Goal: Task Accomplishment & Management: Manage account settings

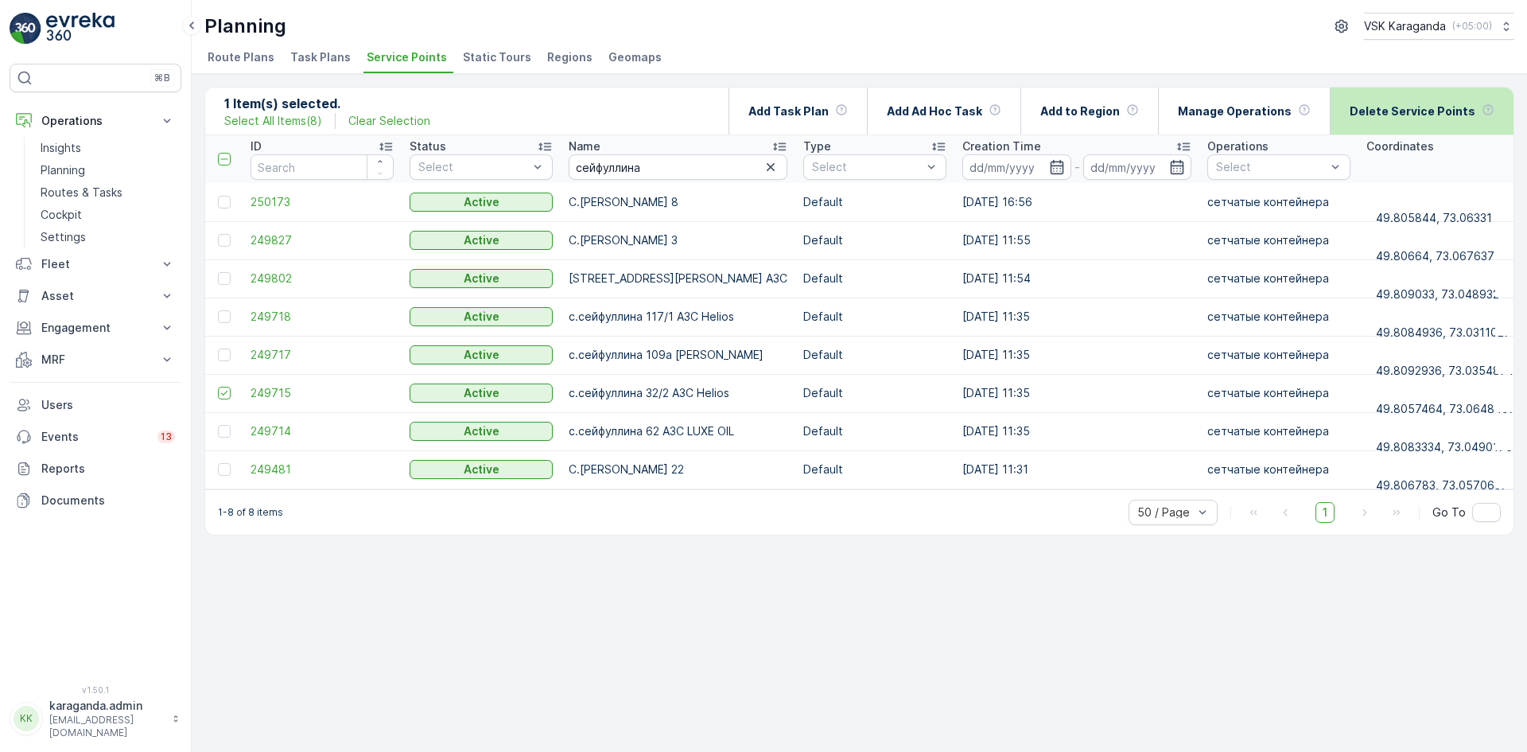
click at [1415, 102] on div "Delete Service Points" at bounding box center [1422, 111] width 145 height 47
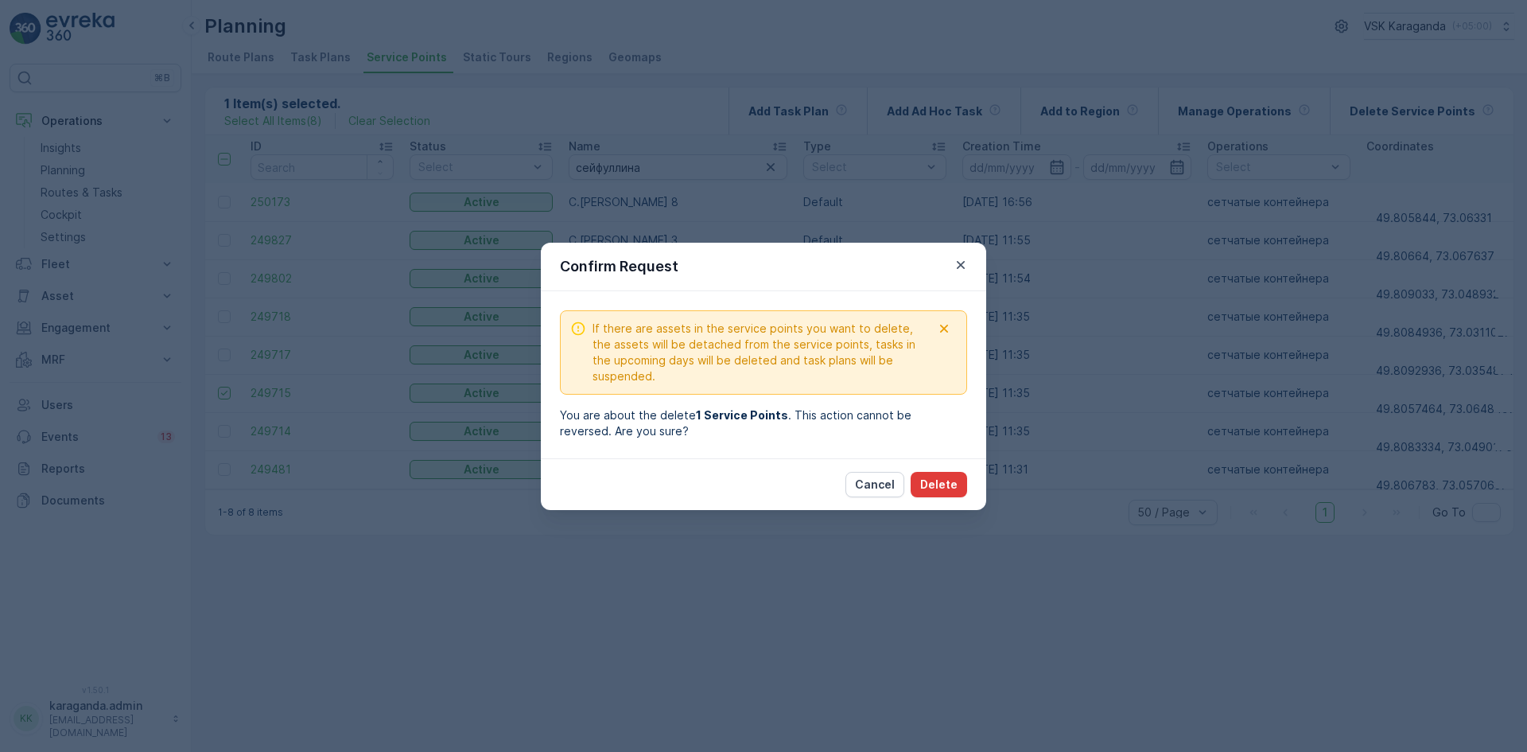
click at [938, 484] on p "Delete" at bounding box center [938, 485] width 37 height 16
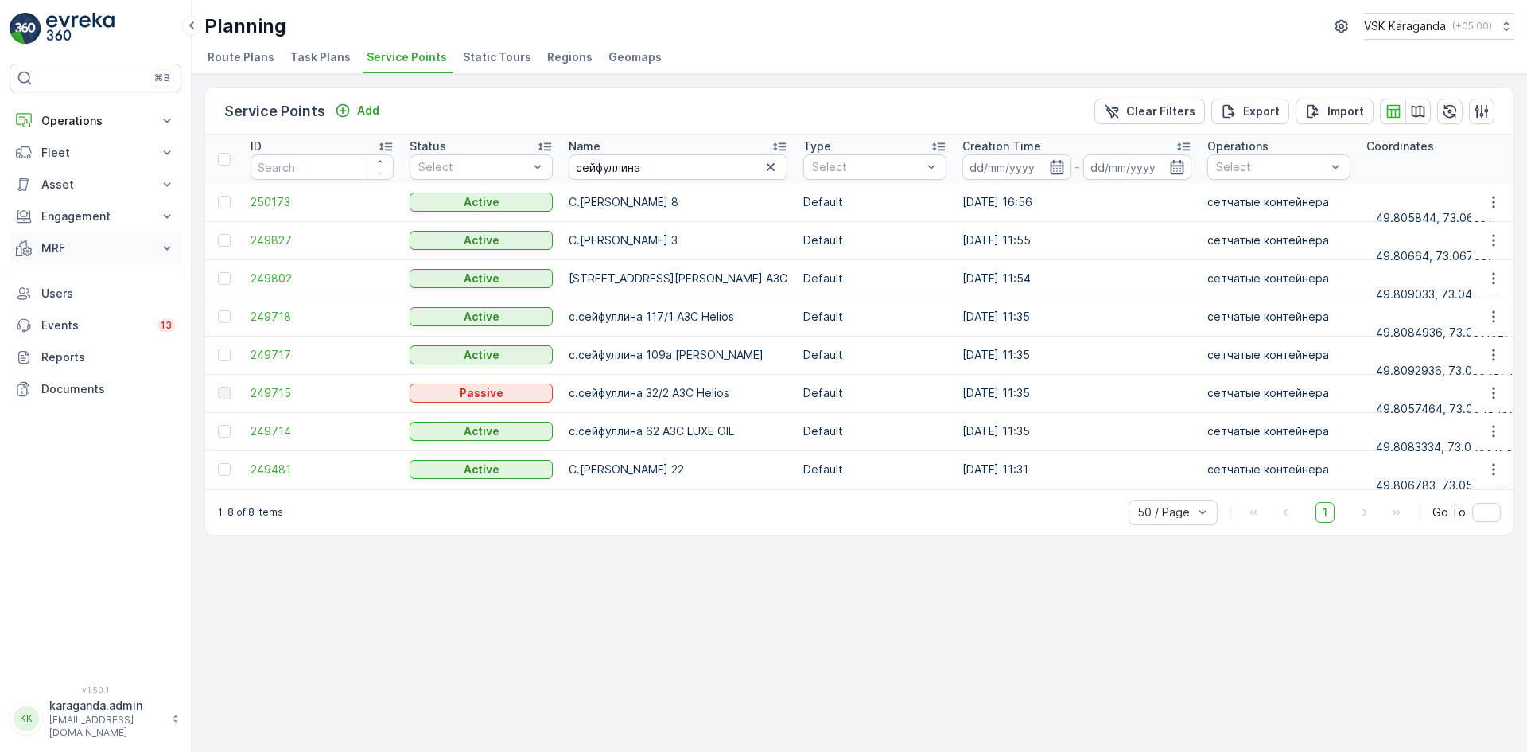
click at [42, 255] on p "MRF" at bounding box center [95, 248] width 108 height 16
click at [49, 285] on link "Входящий & Исходящий" at bounding box center [107, 275] width 147 height 22
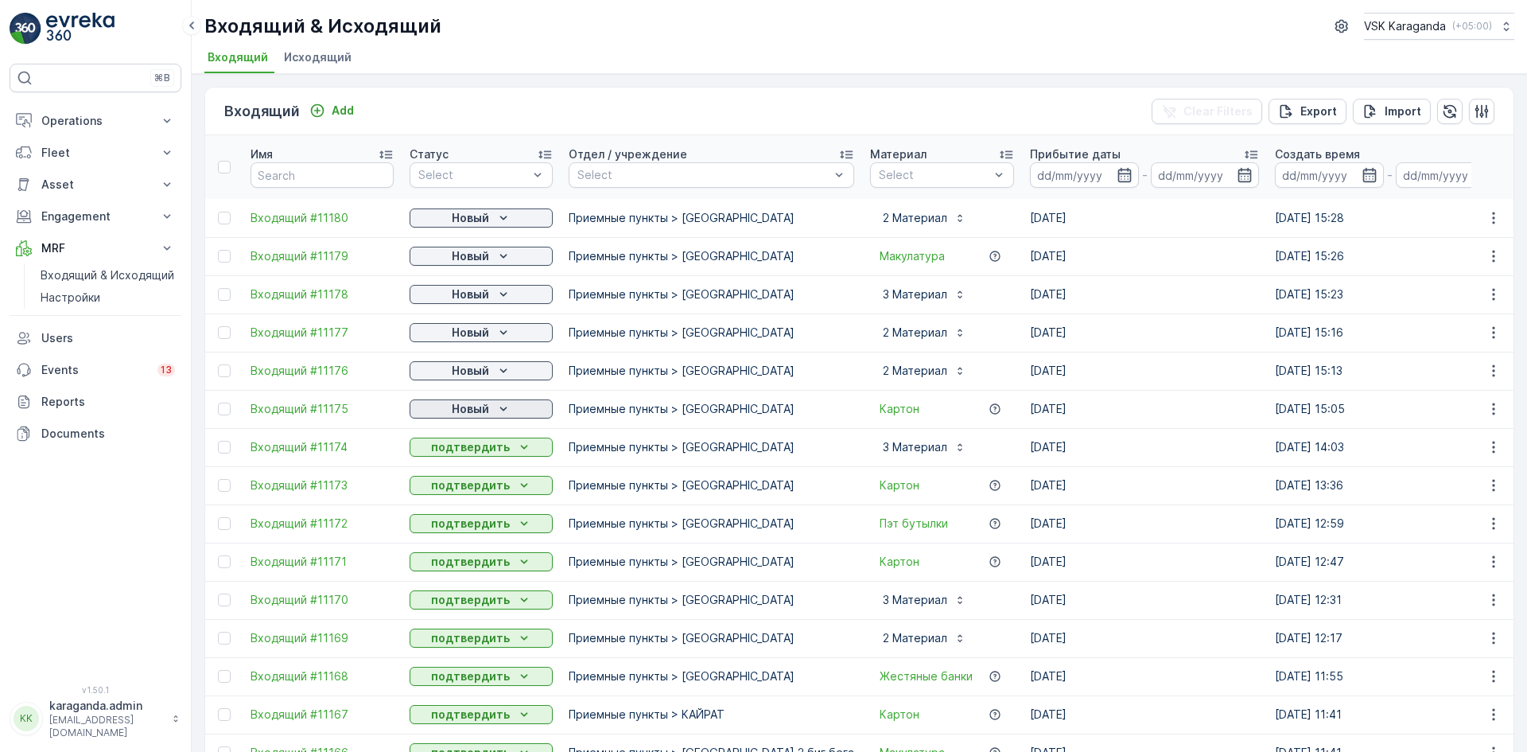
click at [477, 410] on p "Новый" at bounding box center [470, 409] width 37 height 16
click at [463, 456] on span "подтвердить" at bounding box center [455, 455] width 73 height 16
click at [460, 369] on p "Новый" at bounding box center [470, 371] width 37 height 16
click at [452, 414] on span "подтвердить" at bounding box center [455, 417] width 73 height 16
click at [460, 323] on button "Новый" at bounding box center [481, 332] width 143 height 19
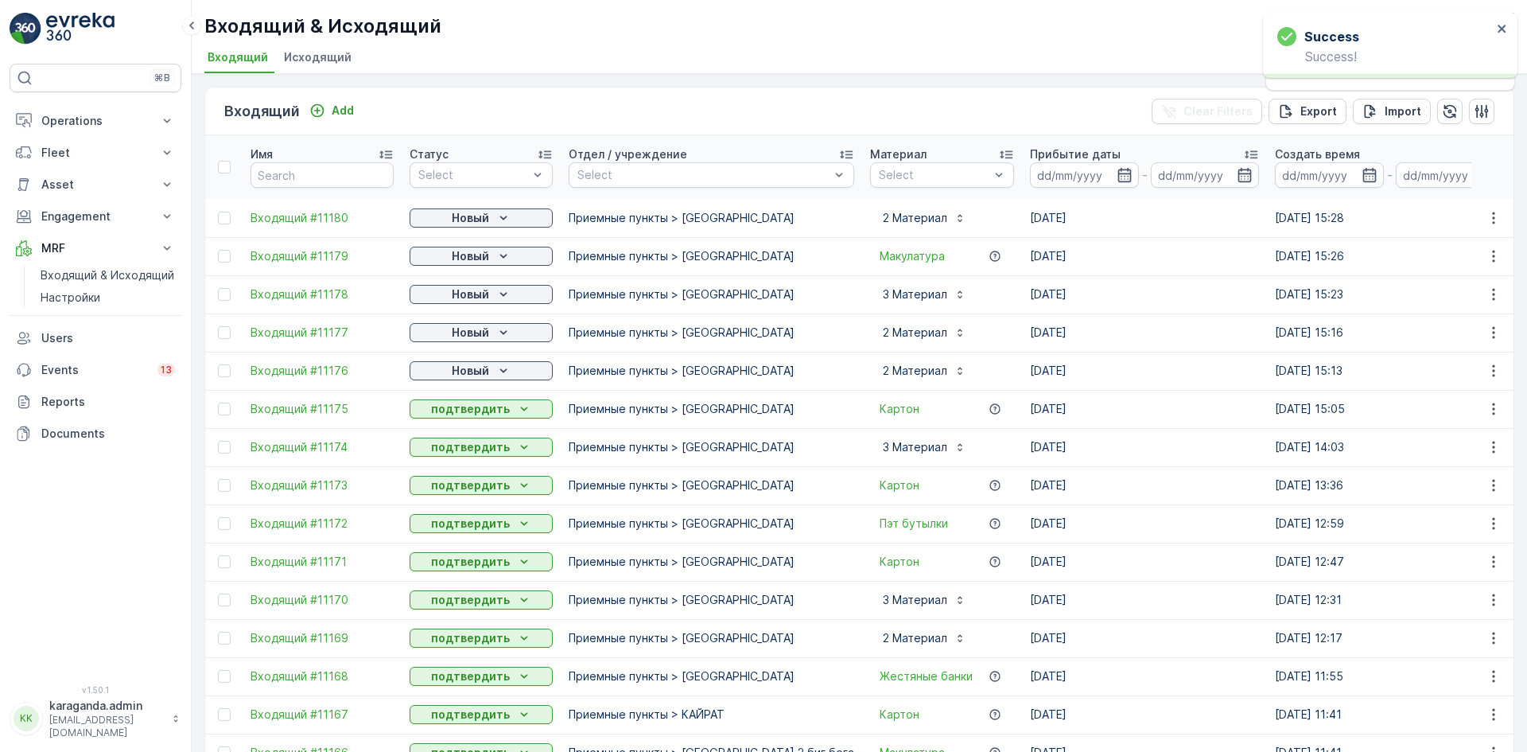
click at [472, 282] on td "Новый" at bounding box center [481, 294] width 159 height 38
click at [472, 255] on p "Новый" at bounding box center [470, 256] width 37 height 16
click at [452, 301] on span "подтвердить" at bounding box center [455, 302] width 73 height 16
click at [477, 213] on p "Новый" at bounding box center [470, 218] width 37 height 16
click at [462, 259] on span "подтвердить" at bounding box center [455, 264] width 73 height 16
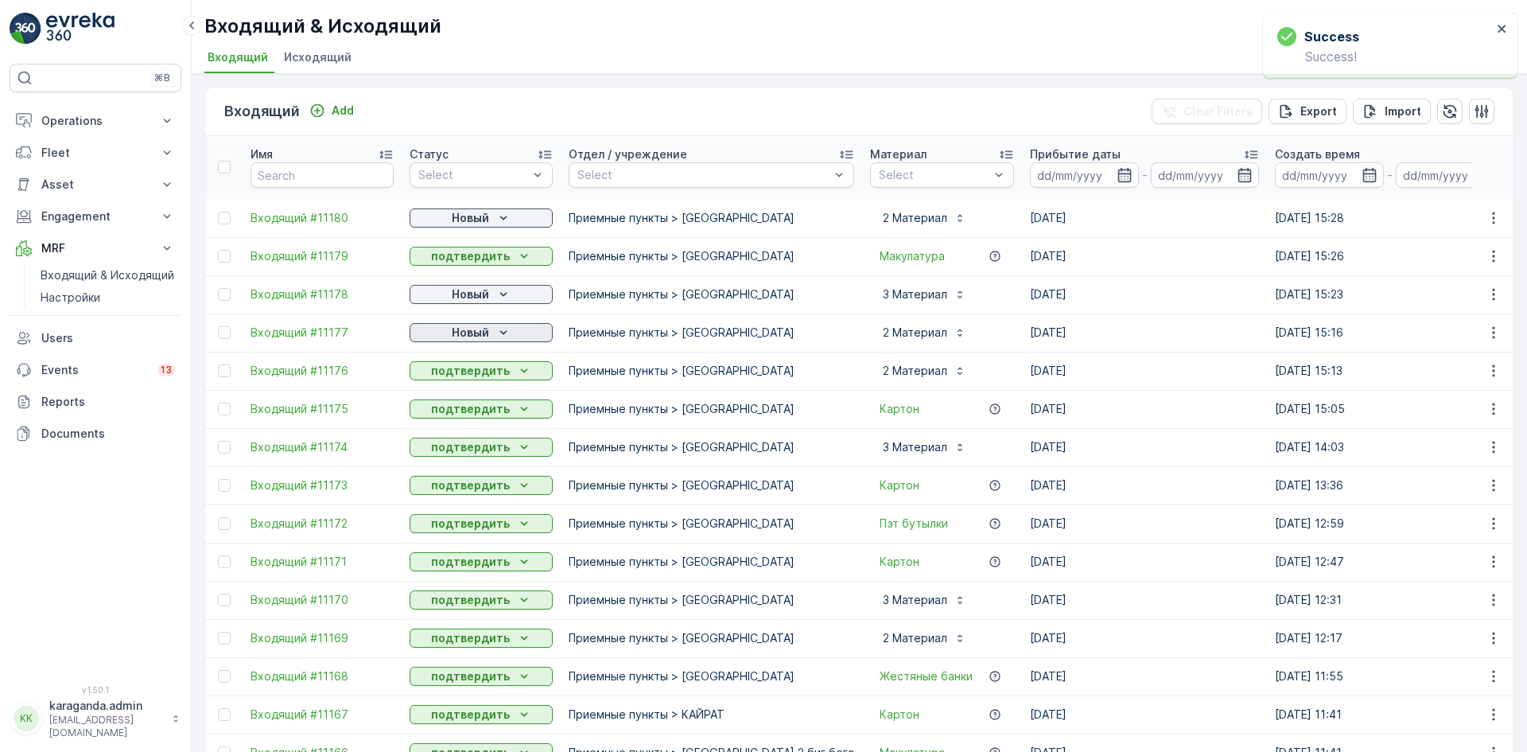
click at [481, 333] on p "Новый" at bounding box center [470, 333] width 37 height 16
click at [468, 378] on span "подтвердить" at bounding box center [455, 379] width 73 height 16
click at [485, 294] on p "Новый" at bounding box center [470, 294] width 37 height 16
click at [496, 291] on icon "Новый" at bounding box center [504, 294] width 16 height 16
click at [461, 336] on span "подтвердить" at bounding box center [455, 341] width 73 height 16
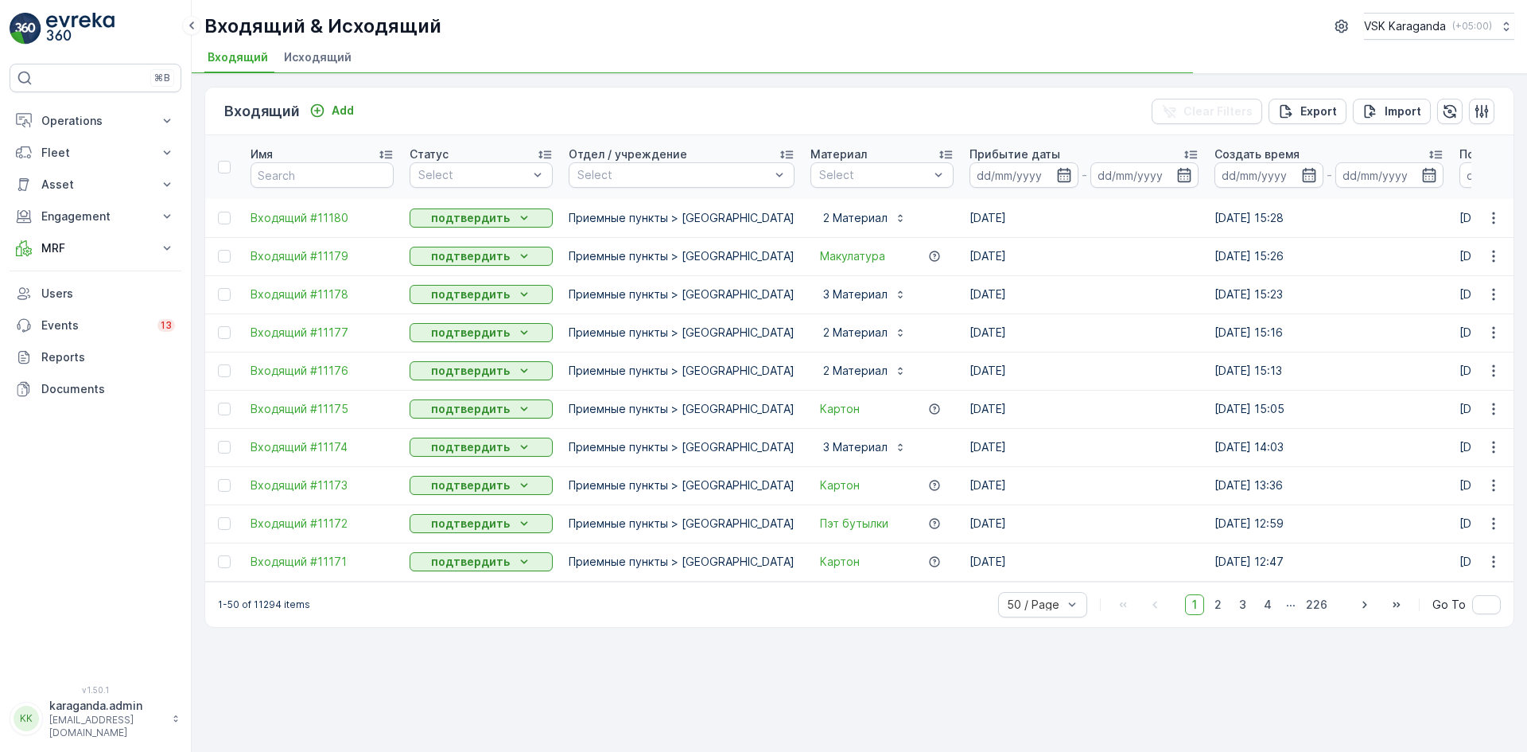
click at [305, 54] on span "Исходящий" at bounding box center [318, 57] width 68 height 16
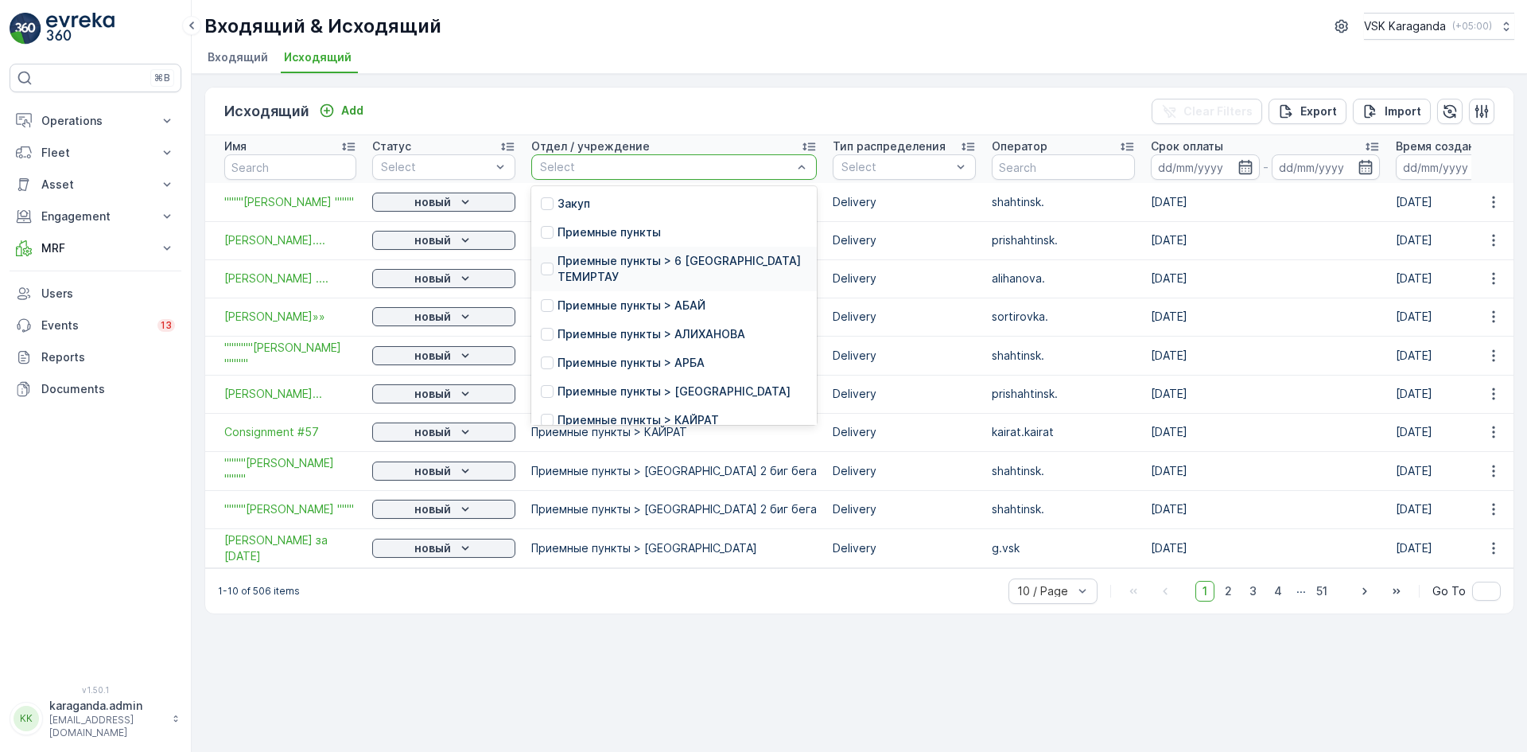
click at [659, 262] on p "Приемные пункты > 6 МКР-Н ТЕМИРТАУ" at bounding box center [683, 269] width 250 height 32
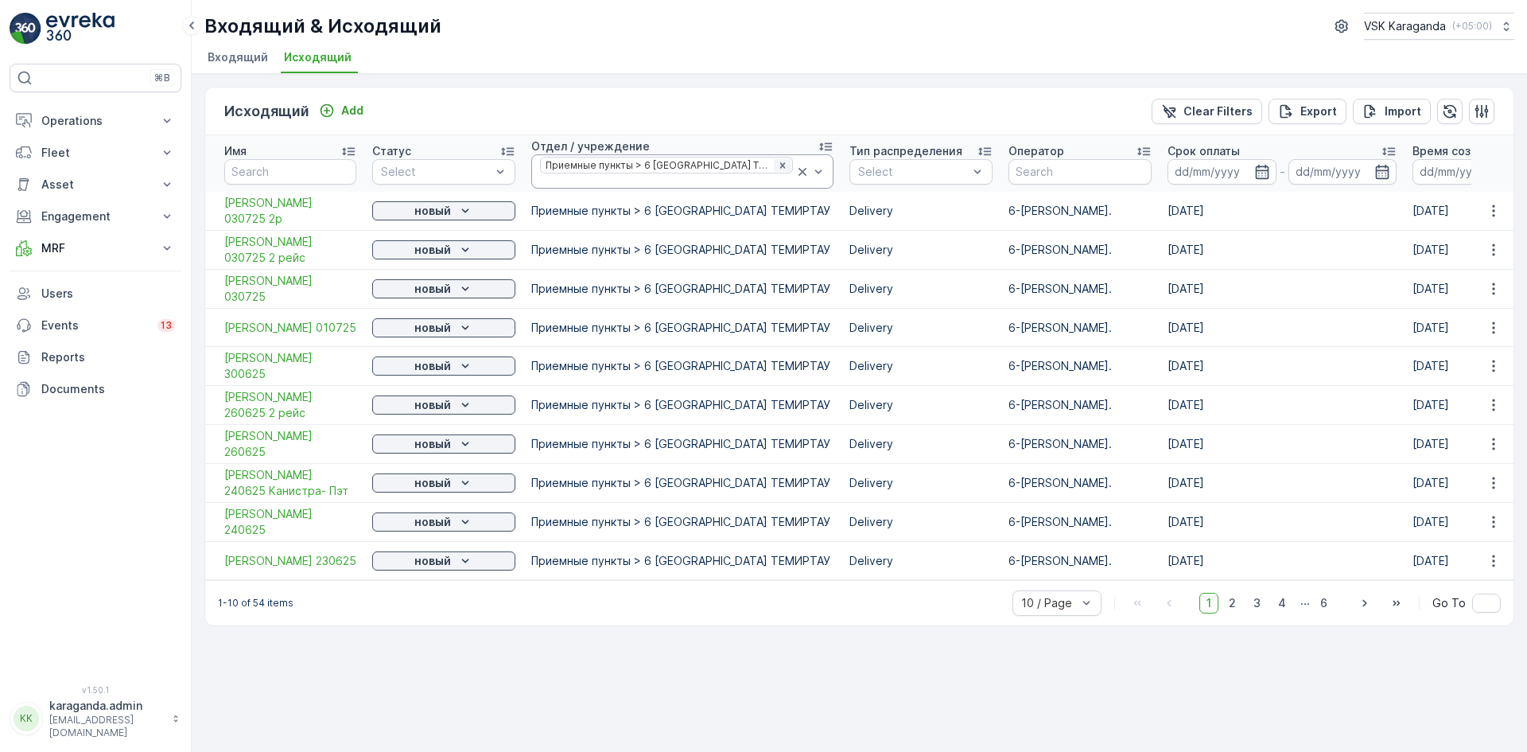
click at [780, 166] on icon "Remove Приемные пункты > 6 МКР-Н ТЕМИРТАУ" at bounding box center [783, 165] width 6 height 6
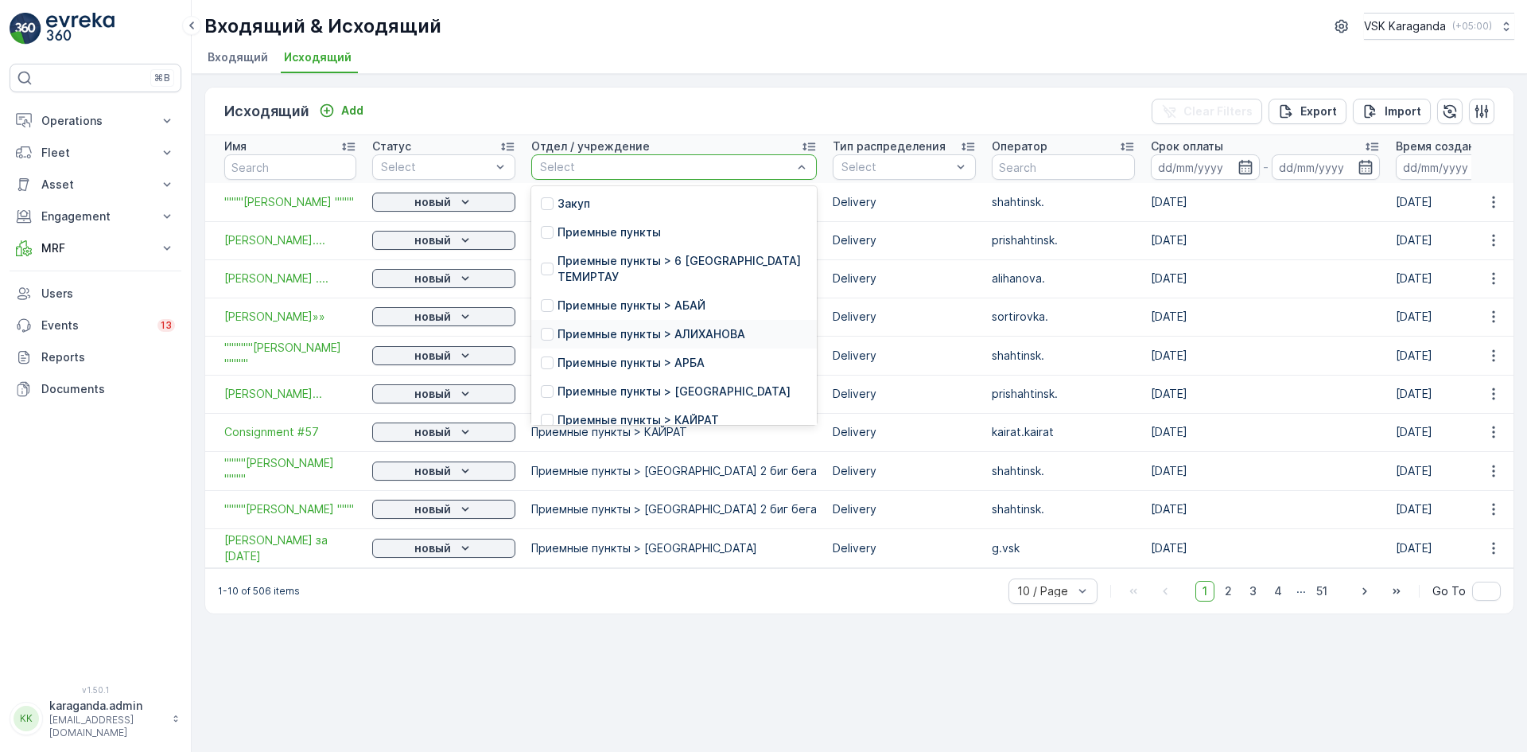
click at [667, 333] on p "Приемные пункты > АЛИХАНОВА" at bounding box center [652, 334] width 188 height 16
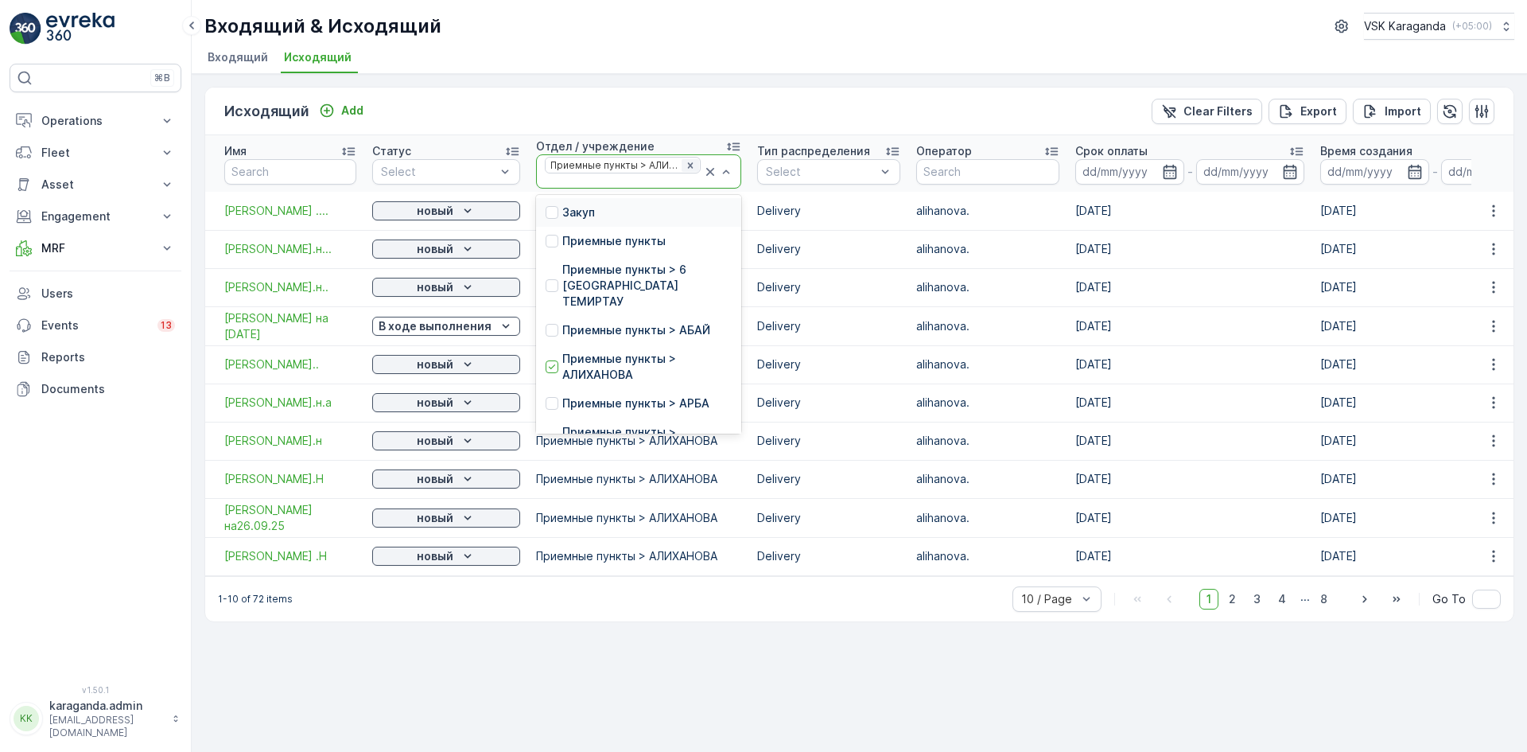
click at [685, 162] on icon "Remove Приемные пункты > АЛИХАНОВА" at bounding box center [690, 165] width 11 height 11
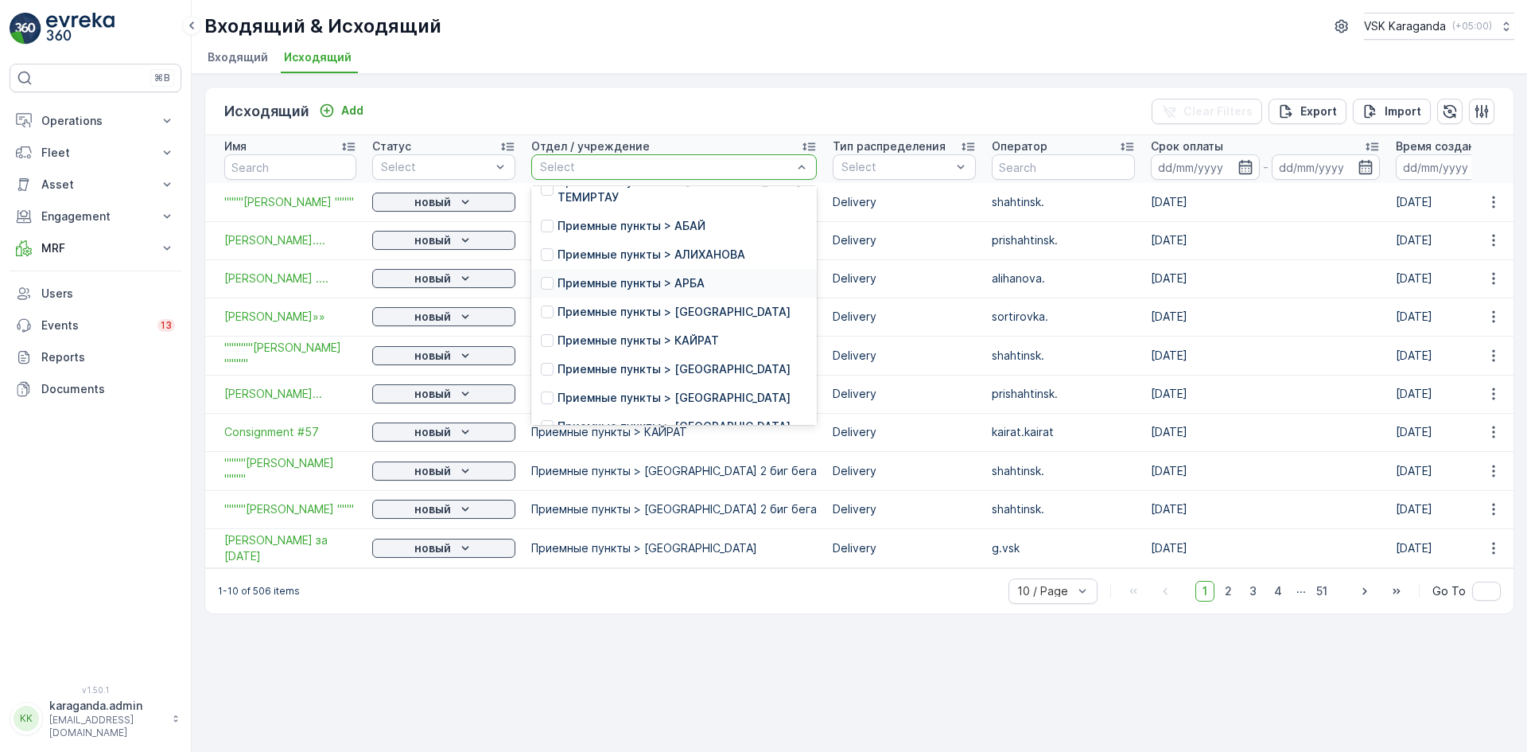
scroll to position [159, 0]
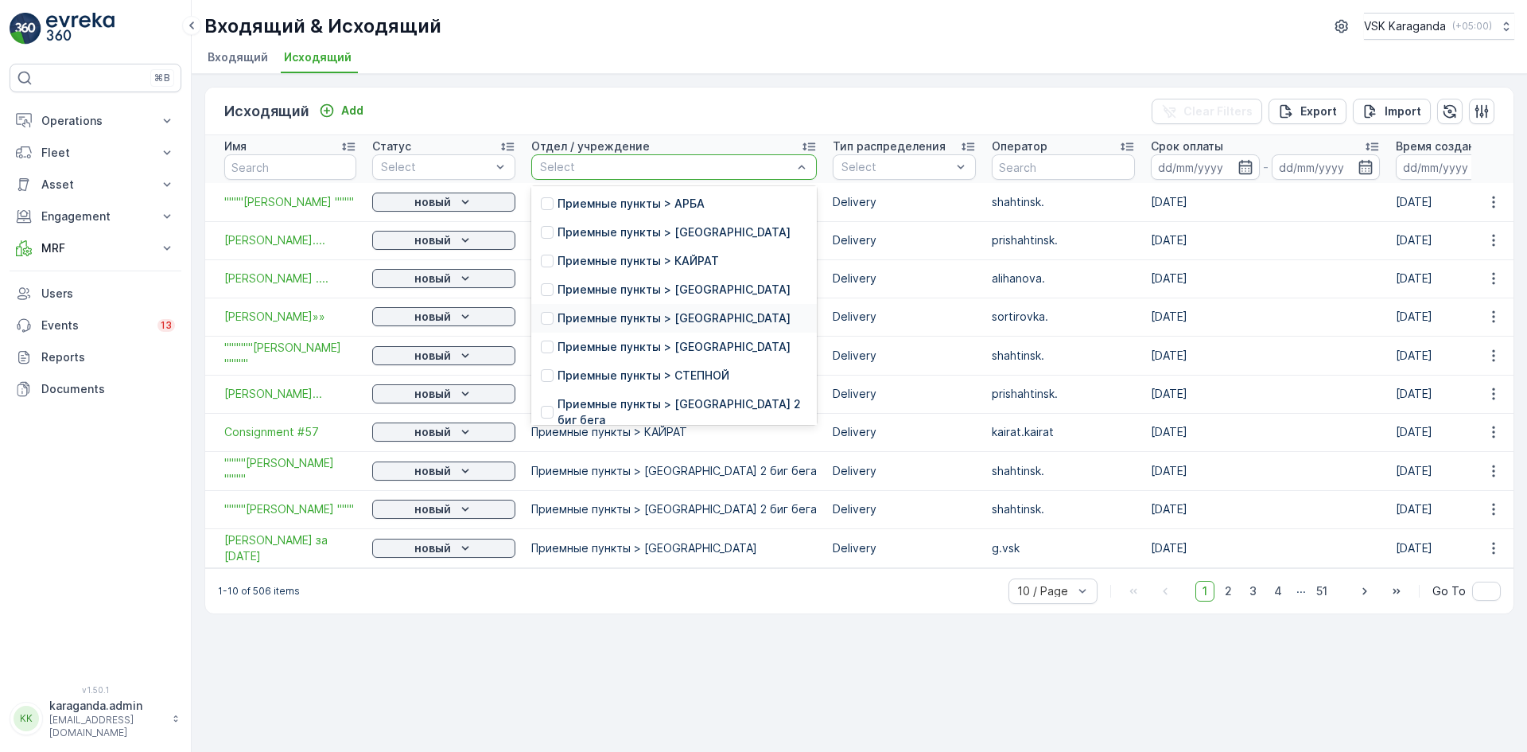
click at [610, 326] on p "Приемные пункты > САРАНЬ" at bounding box center [674, 318] width 233 height 16
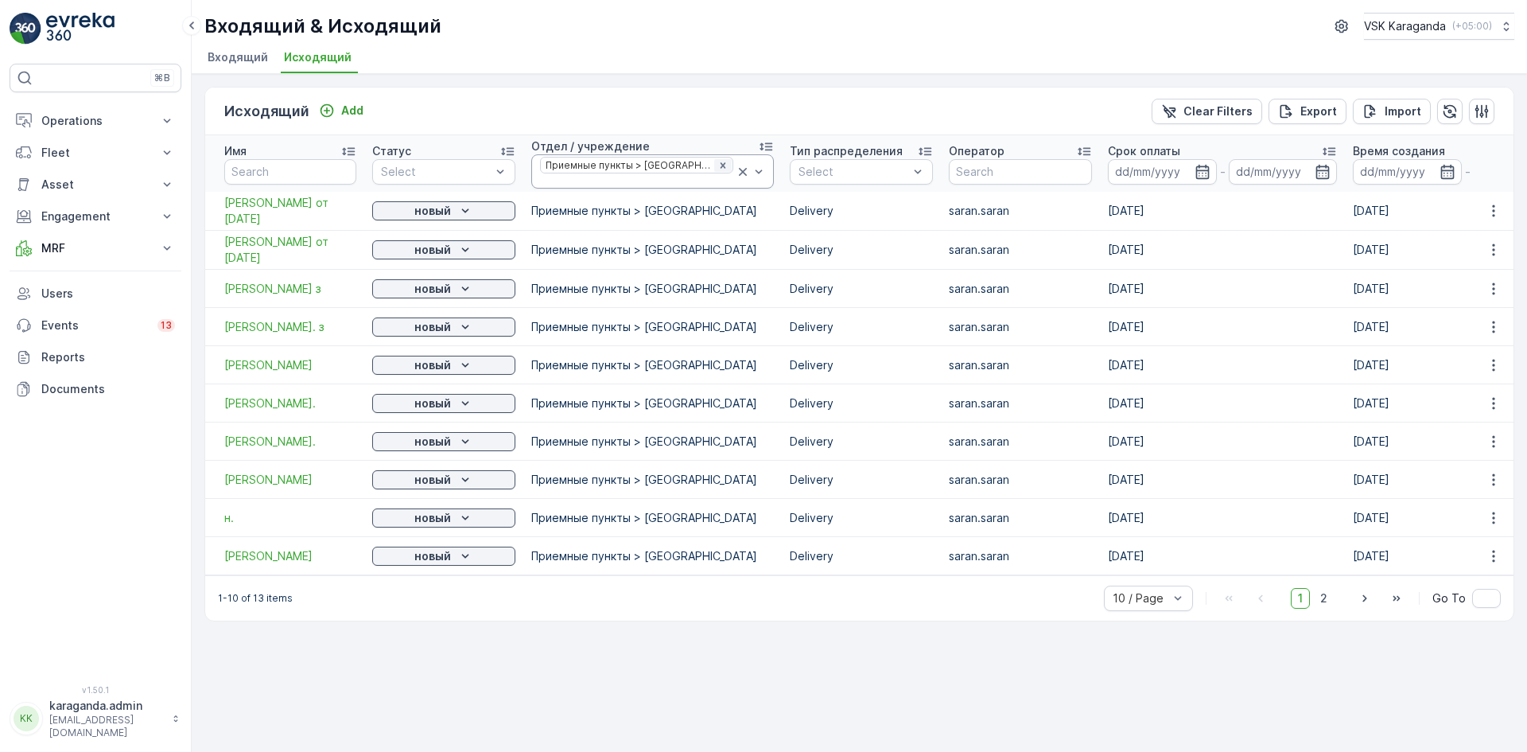
click at [718, 164] on icon "Remove Приемные пункты > САРАНЬ" at bounding box center [723, 165] width 11 height 11
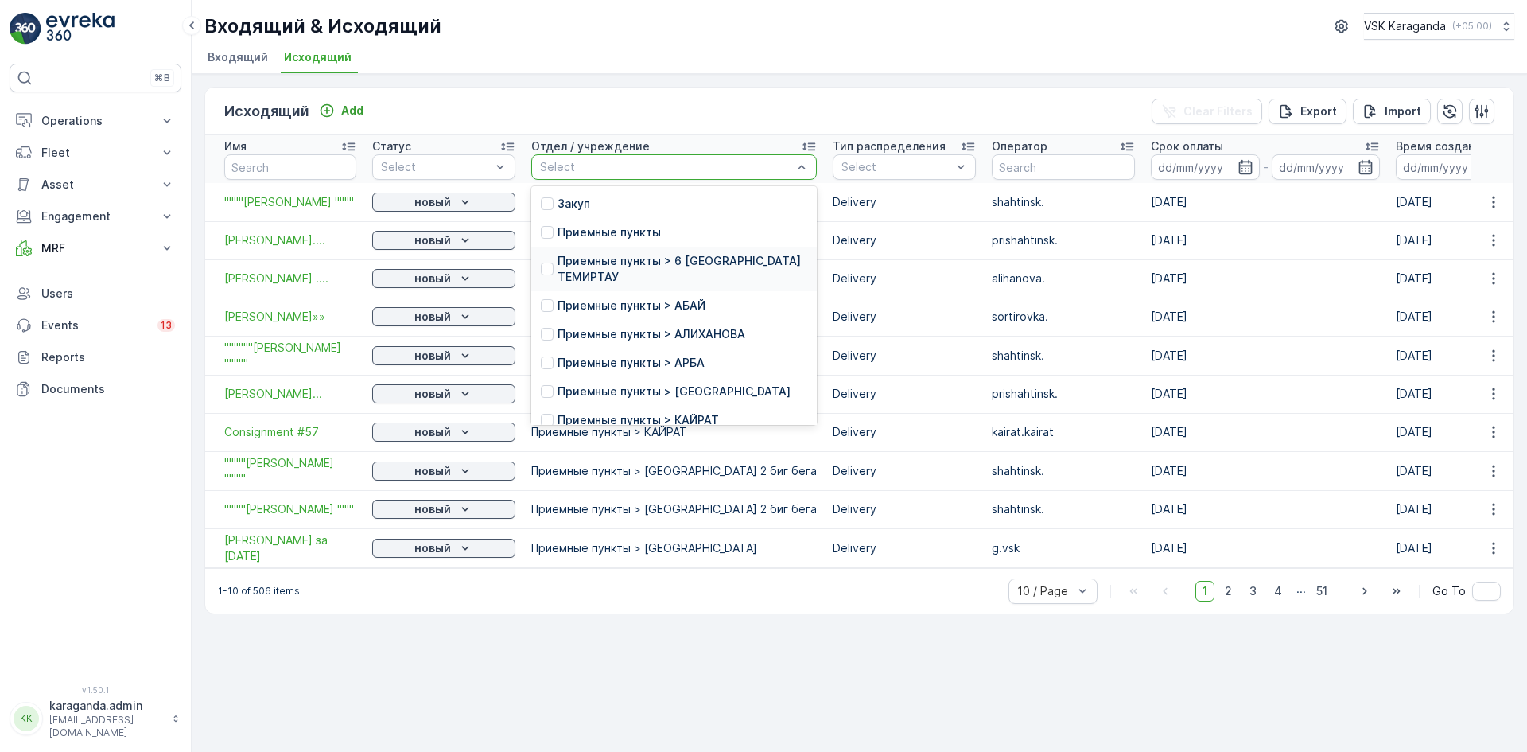
scroll to position [261, 0]
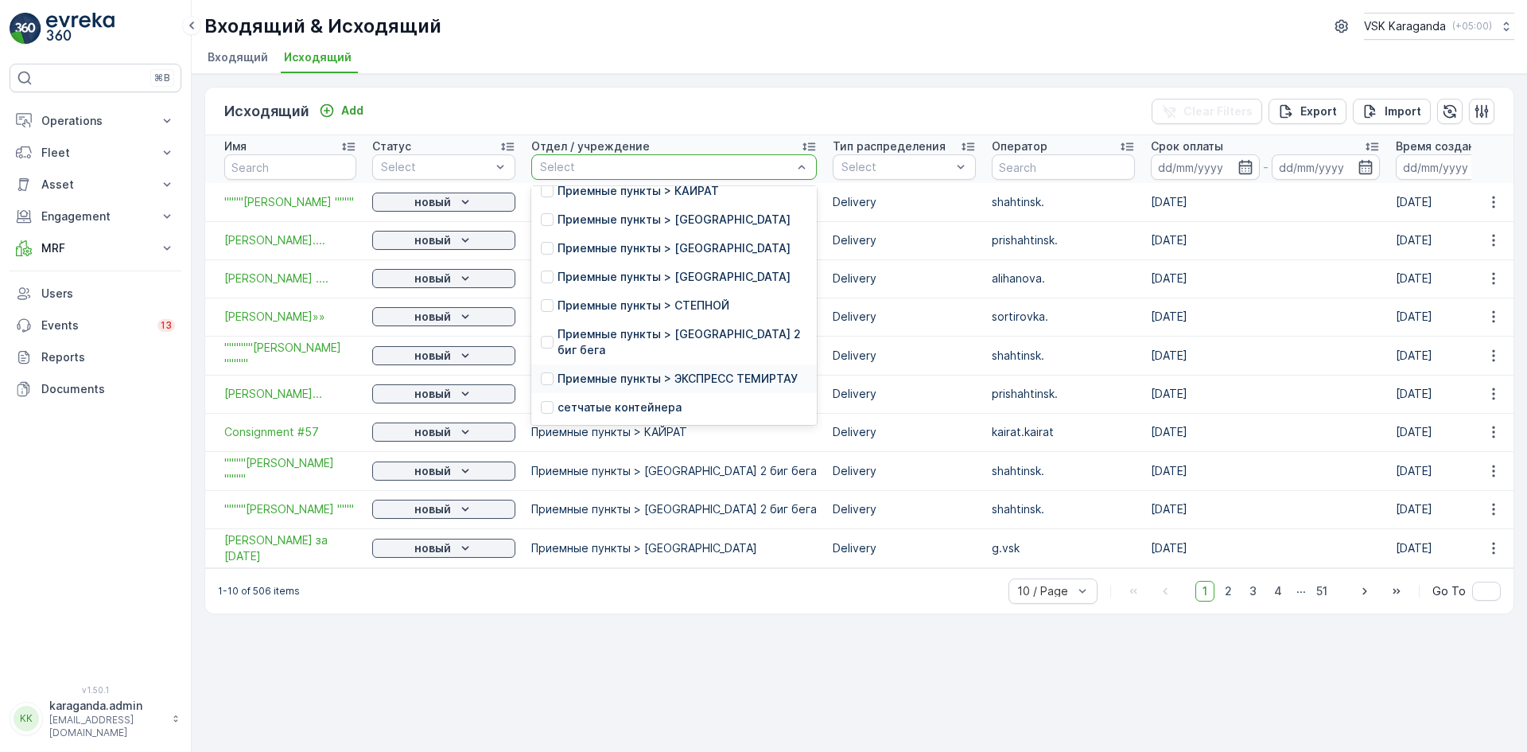
click at [683, 371] on p "Приемные пункты > ЭКСПРЕСС ТЕМИРТАУ" at bounding box center [678, 379] width 240 height 16
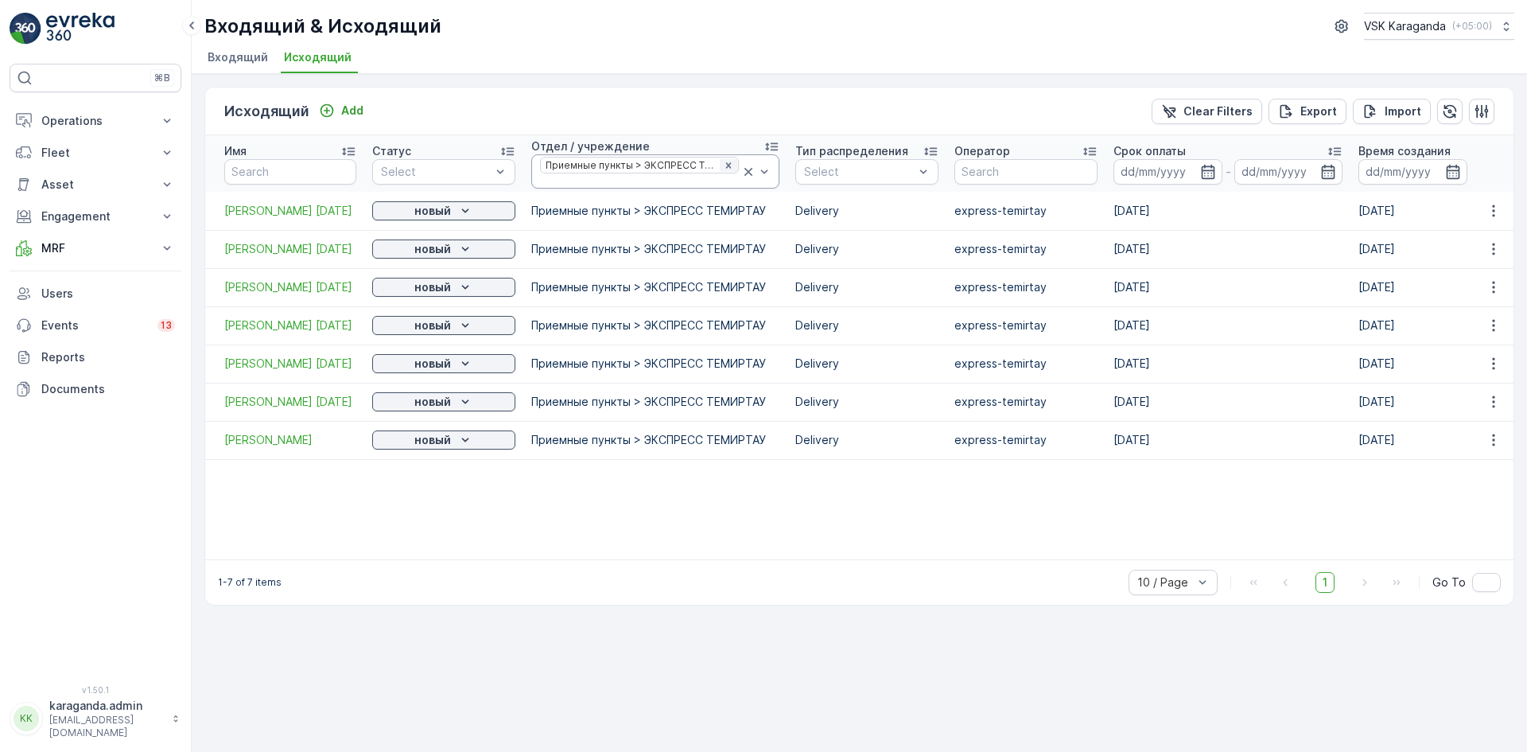
click at [727, 162] on icon "Remove Приемные пункты > ЭКСПРЕСС ТЕМИРТАУ" at bounding box center [728, 165] width 11 height 11
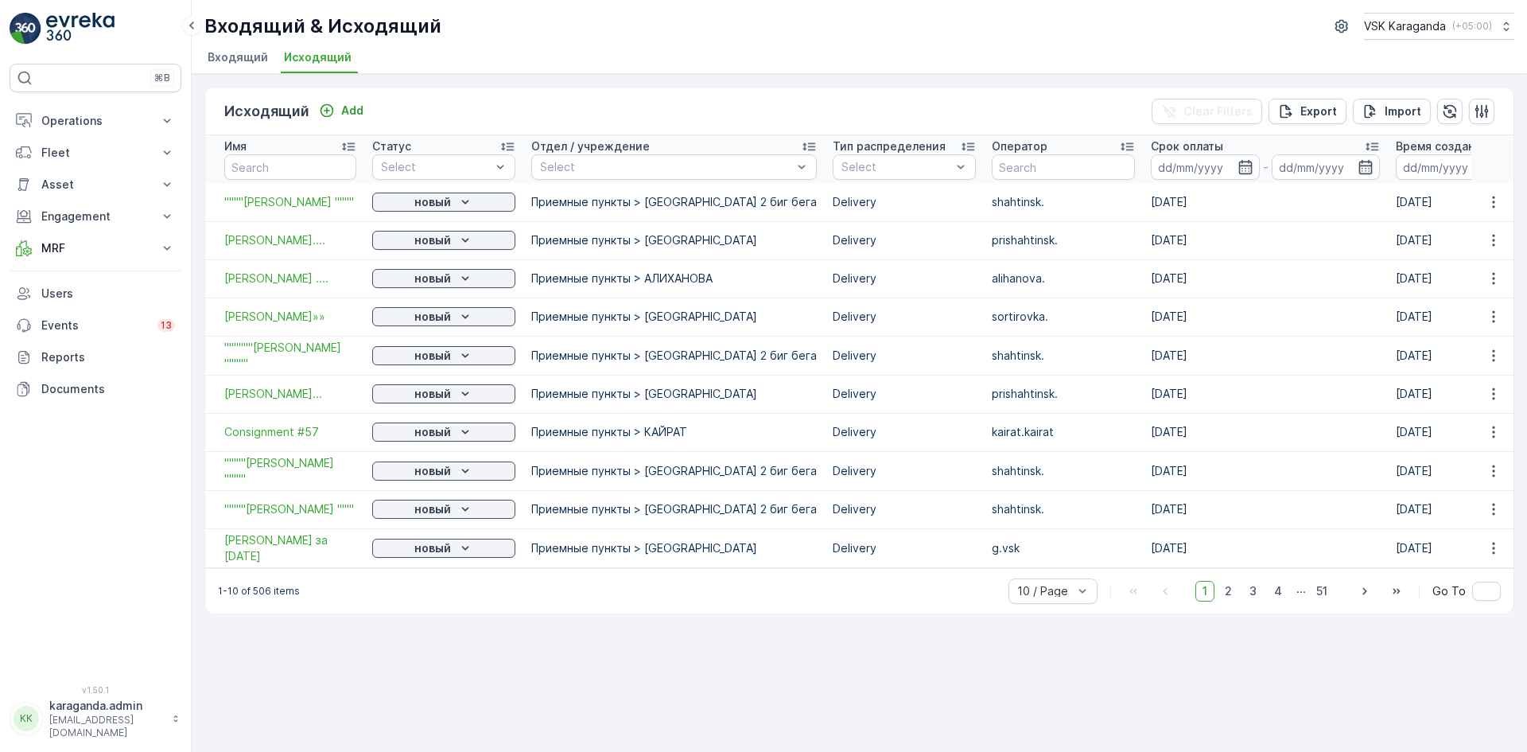
click at [242, 54] on span "Входящий" at bounding box center [238, 57] width 60 height 16
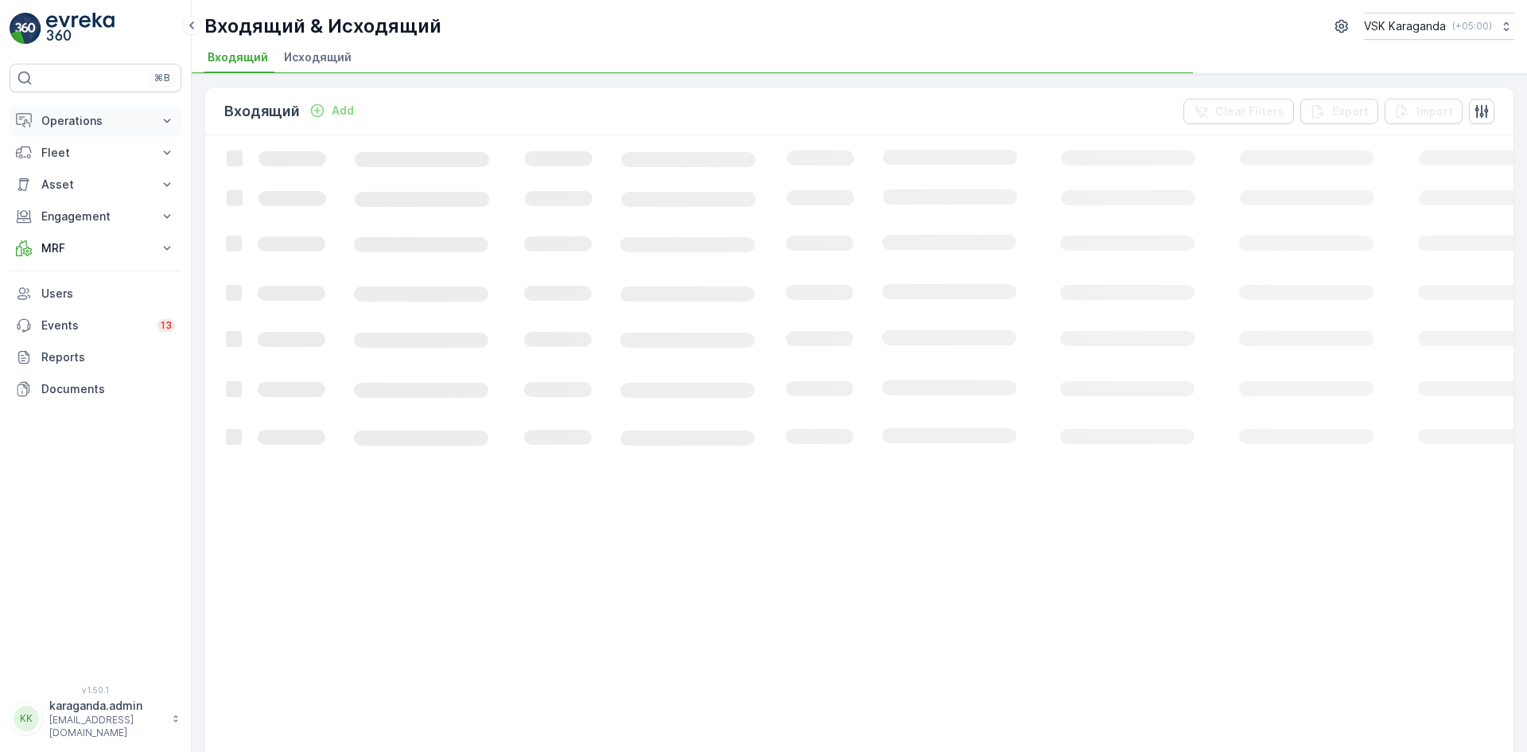
click at [60, 123] on p "Operations" at bounding box center [95, 121] width 108 height 16
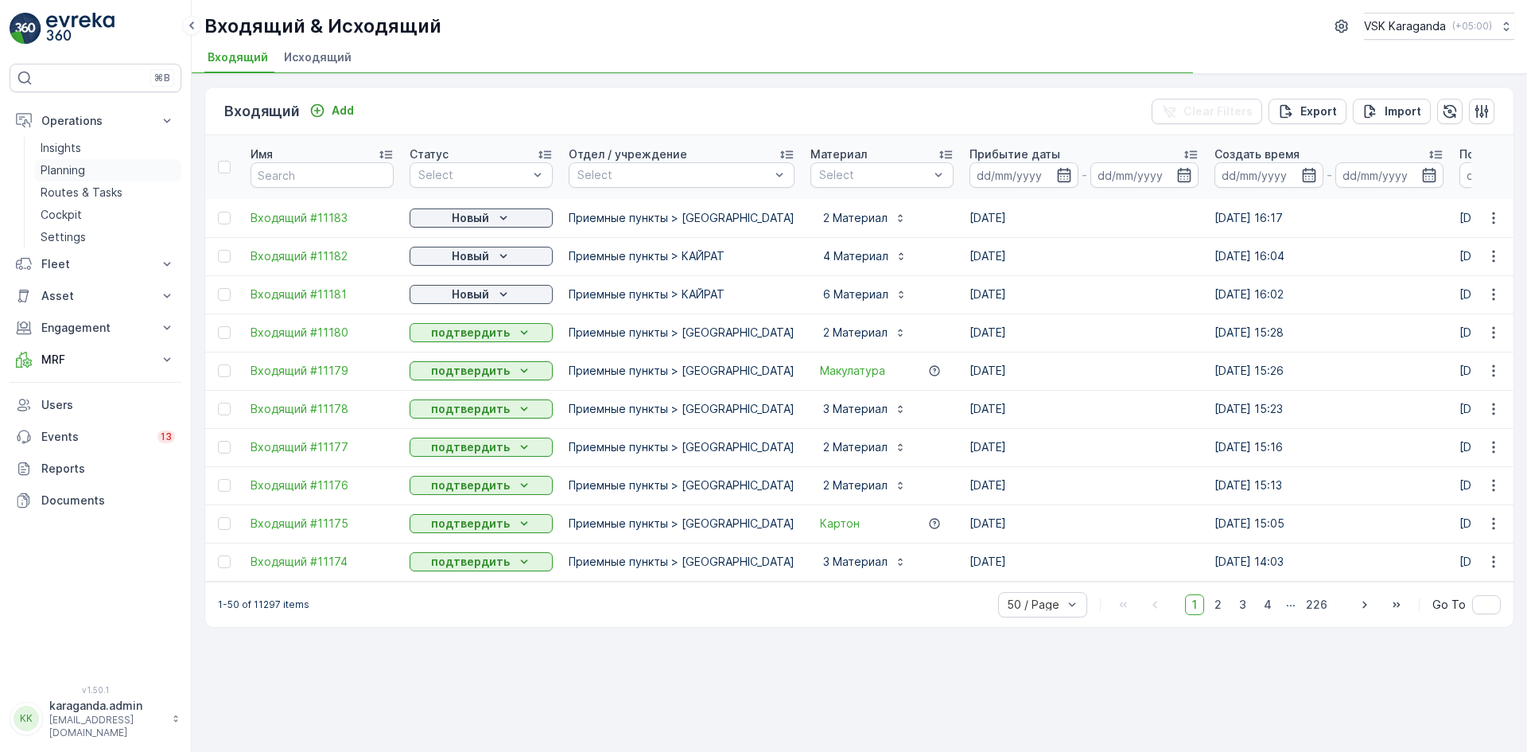
click at [60, 166] on p "Planning" at bounding box center [63, 170] width 45 height 16
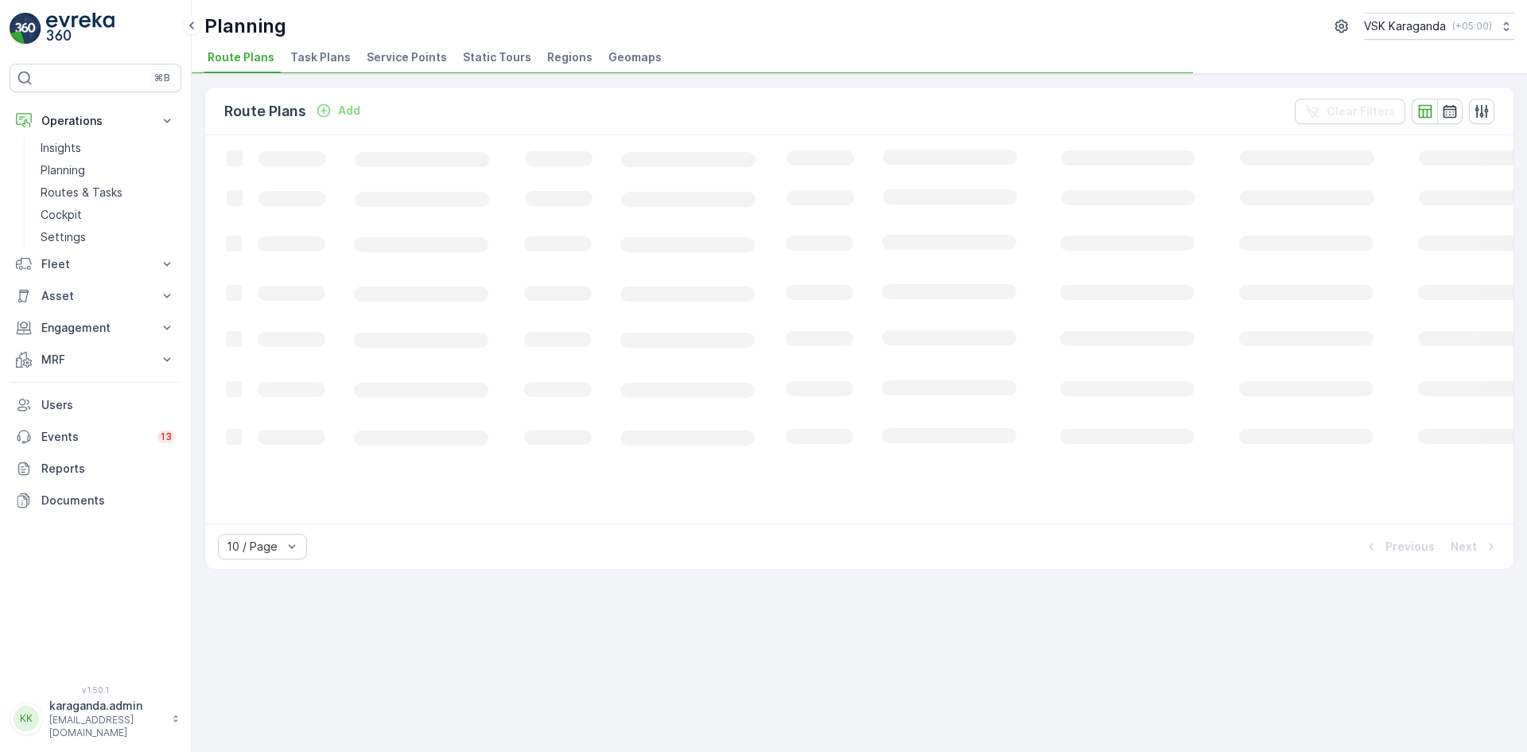
click at [394, 60] on span "Service Points" at bounding box center [407, 57] width 80 height 16
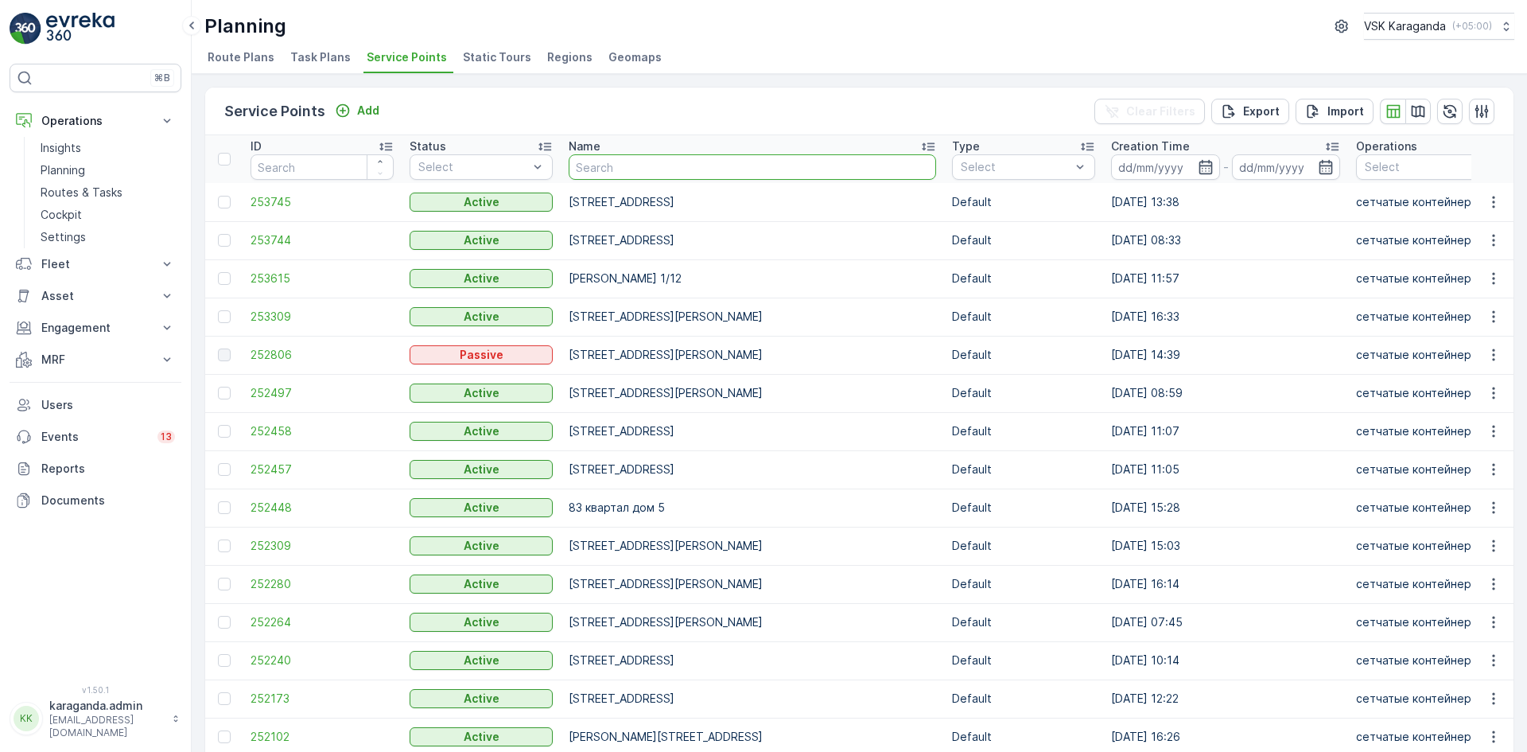
click at [586, 169] on input "text" at bounding box center [753, 166] width 368 height 25
type input "толепова 60"
